Goal: Information Seeking & Learning: Compare options

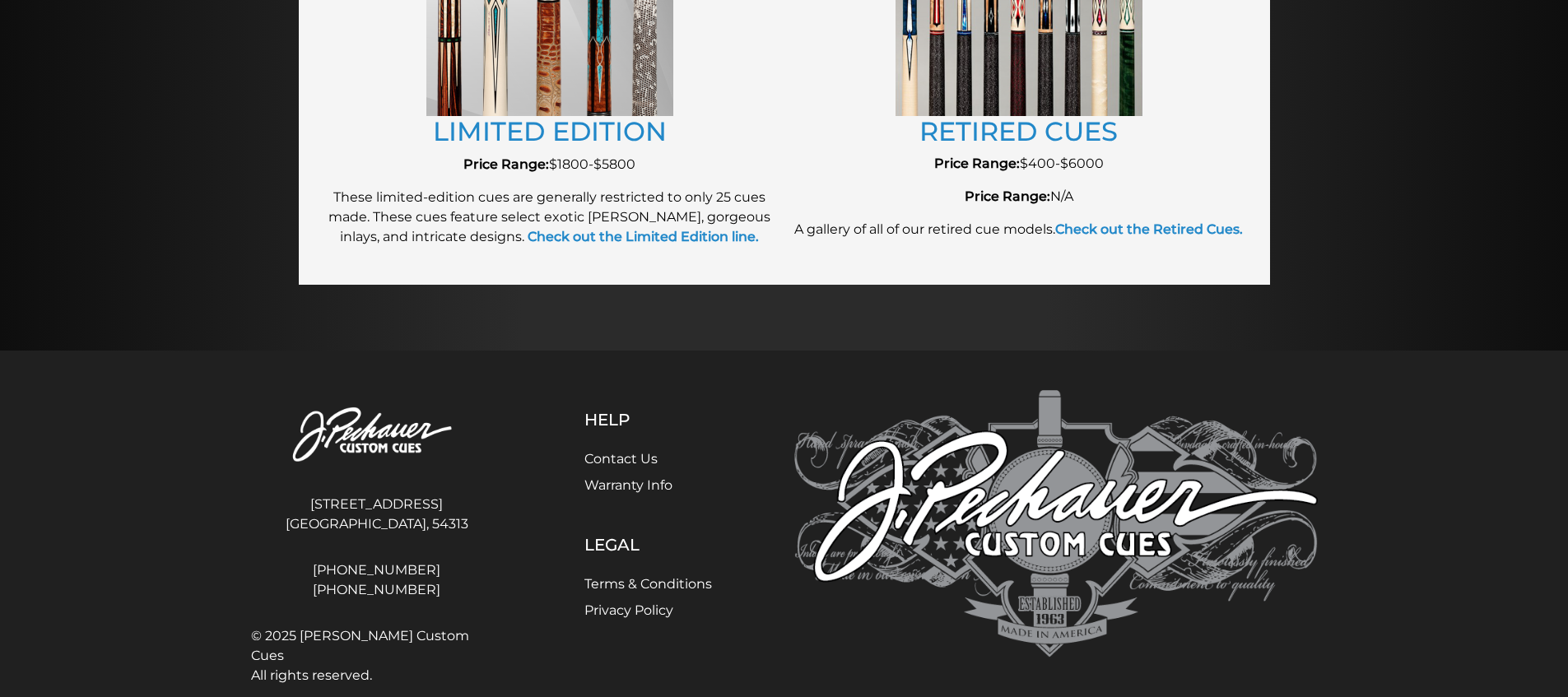
scroll to position [2062, 0]
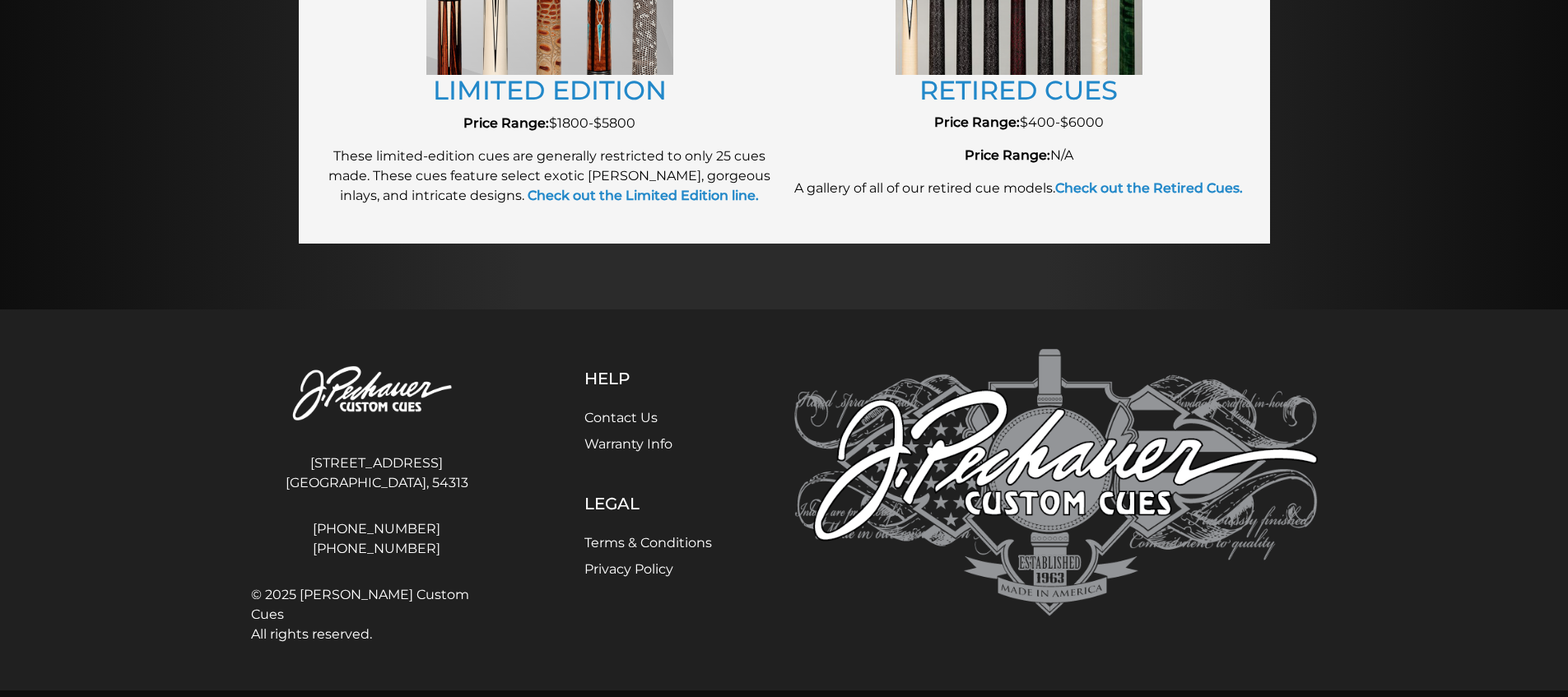
click at [736, 403] on div "Help Contact Us Warranty Info Legal Terms & Conditions Privacy Policy" at bounding box center [649, 499] width 272 height 302
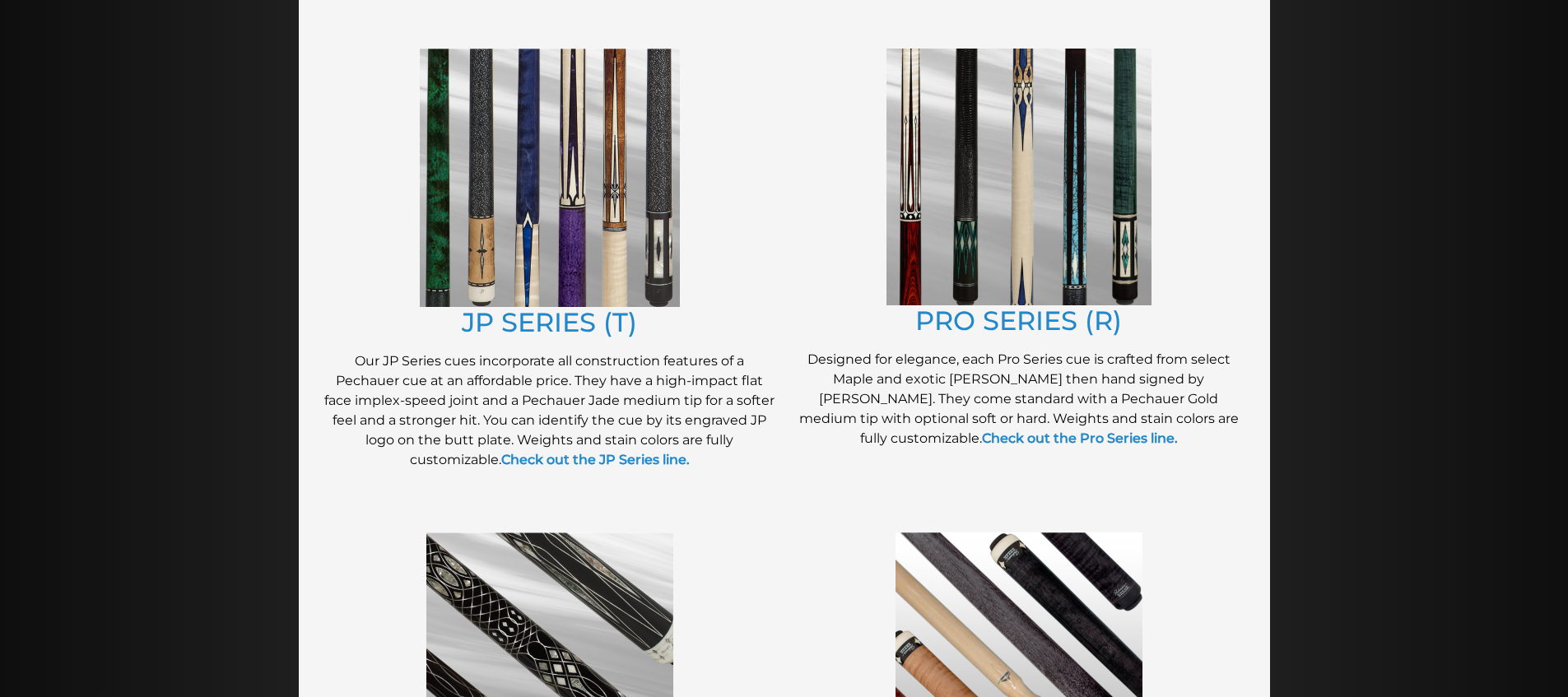
scroll to position [845, 0]
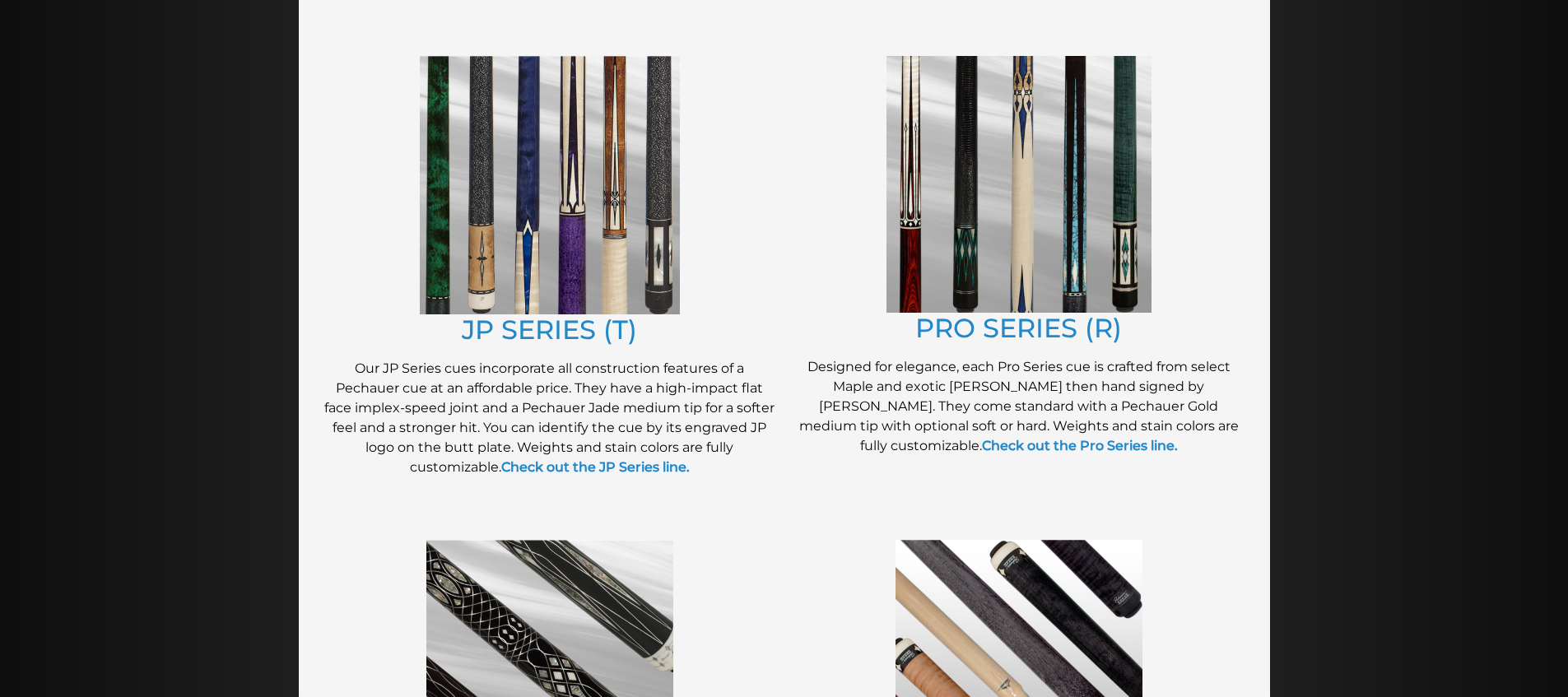
click at [593, 225] on img at bounding box center [549, 184] width 260 height 258
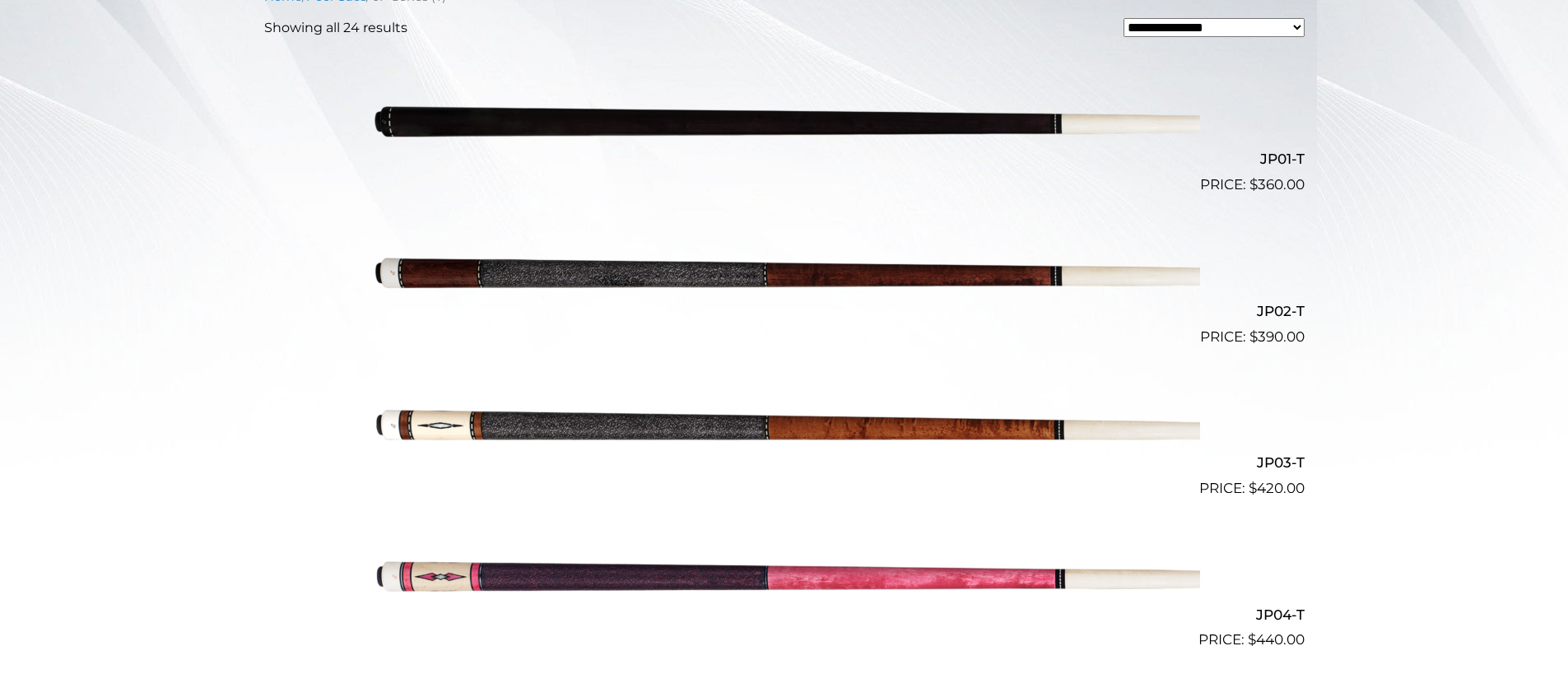
scroll to position [493, 0]
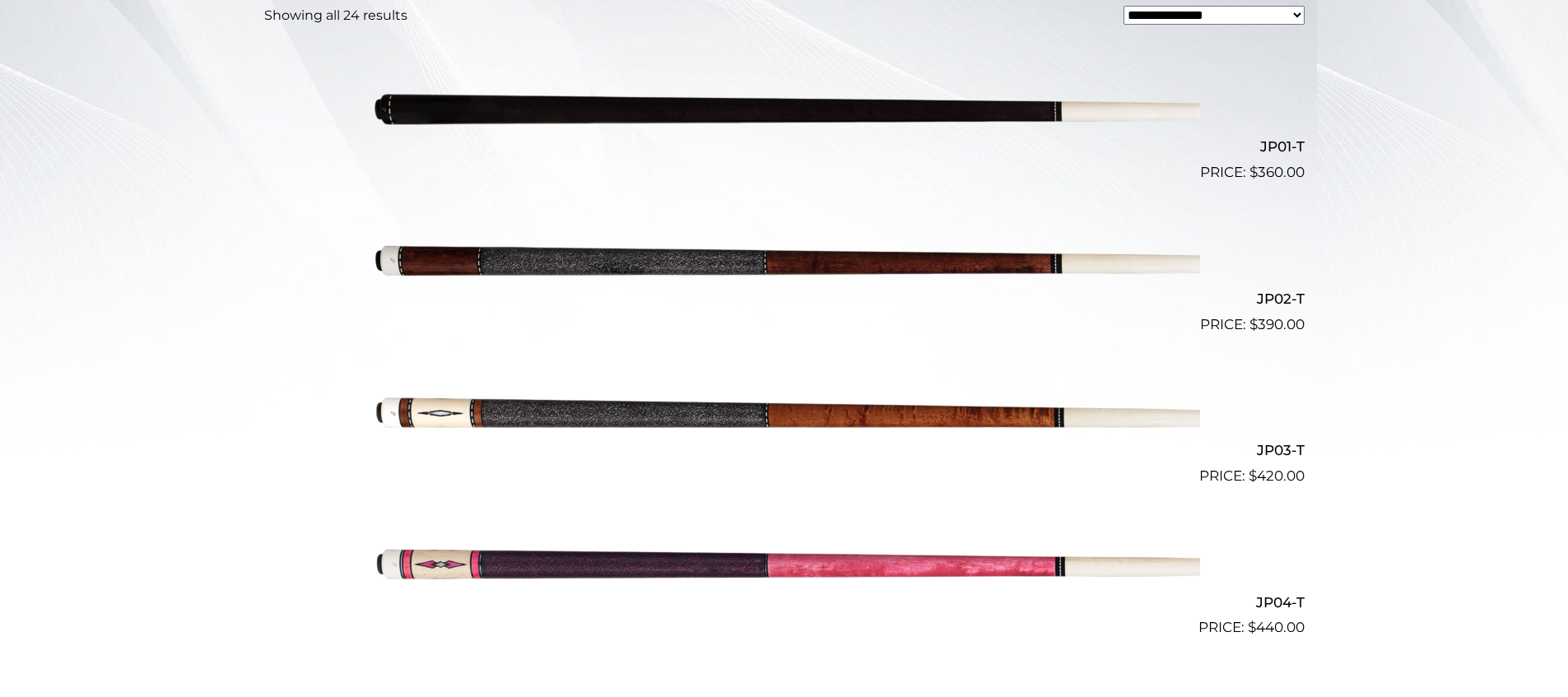
click at [777, 111] on img at bounding box center [784, 108] width 831 height 138
click at [611, 266] on img at bounding box center [784, 259] width 831 height 138
